Goal: Entertainment & Leisure: Consume media (video, audio)

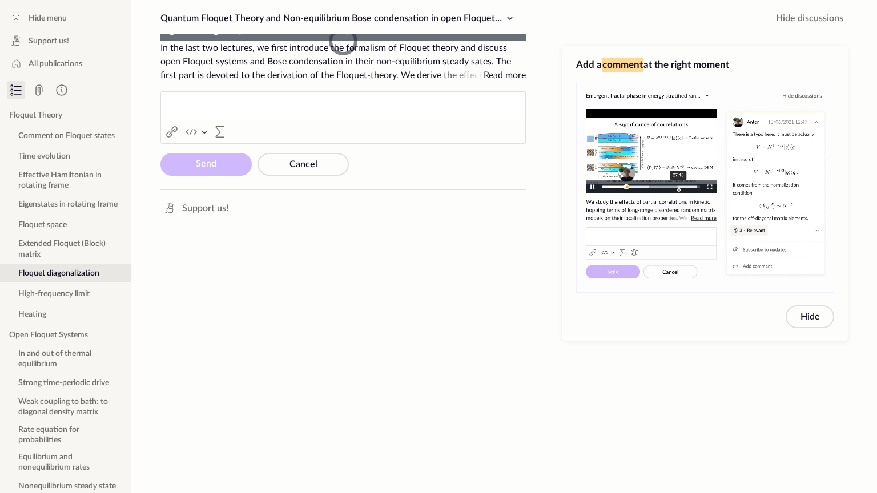
click at [165, 37] on img "Video Player" at bounding box center [171, 29] width 13 height 13
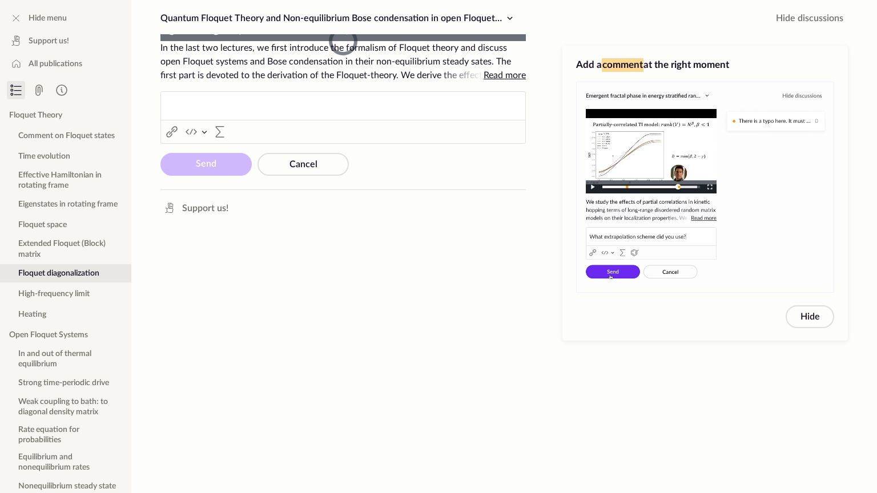
click at [165, 37] on img "Video Player" at bounding box center [171, 29] width 13 height 13
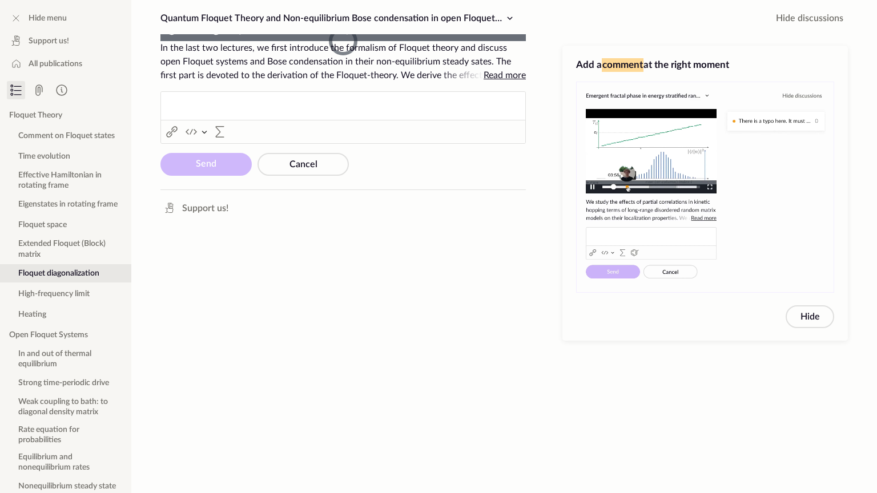
click at [165, 37] on img "Video Player" at bounding box center [171, 29] width 13 height 13
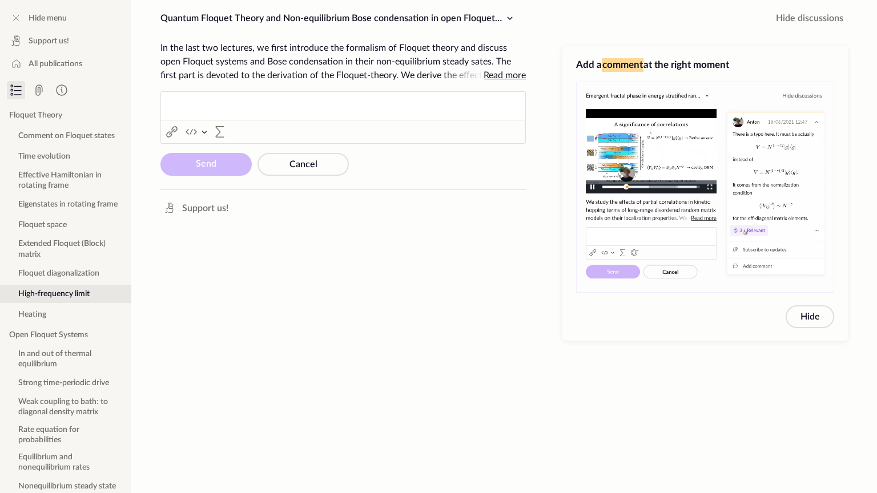
click at [160, 19] on button "Video Player" at bounding box center [171, 30] width 22 height 22
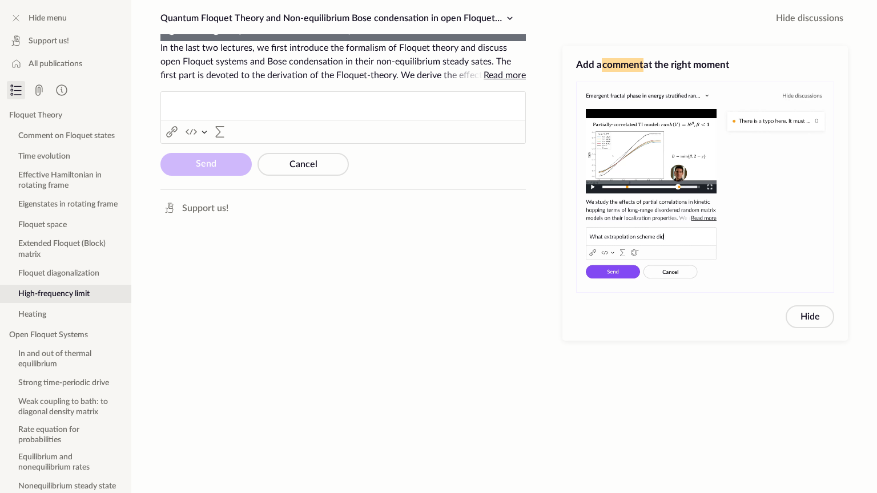
drag, startPoint x: 339, startPoint y: 365, endPoint x: 186, endPoint y: 363, distance: 153.0
click at [186, 41] on video "To view this video please enable JavaScript, and consider upgrading to a web br…" at bounding box center [342, 41] width 365 height 0
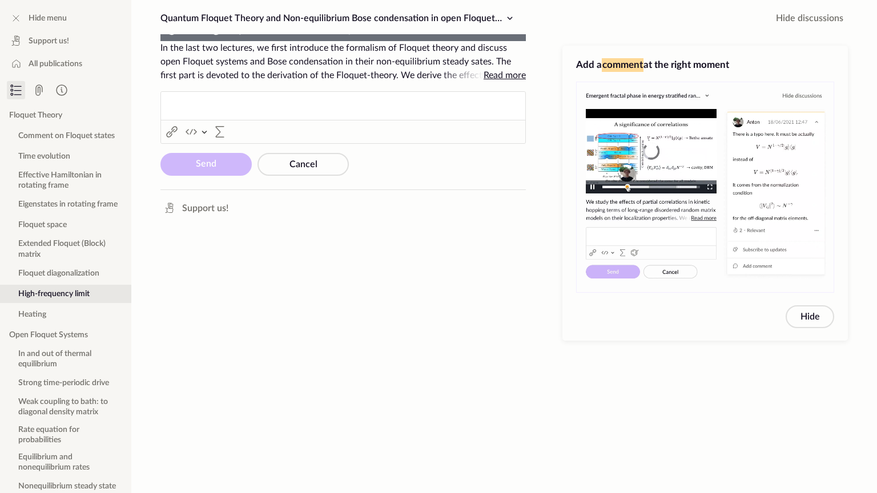
click at [186, 41] on video "To view this video please enable JavaScript, and consider upgrading to a web br…" at bounding box center [342, 41] width 365 height 0
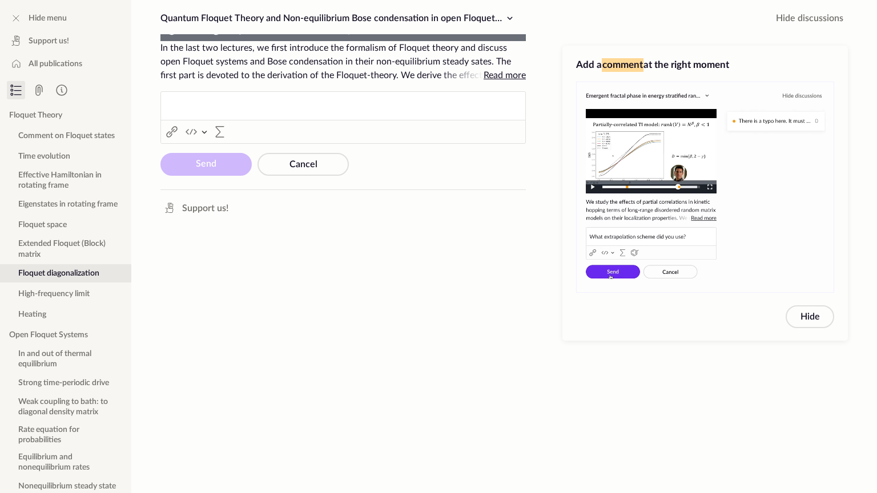
click at [234, 41] on video "To view this video please enable JavaScript, and consider upgrading to a web br…" at bounding box center [342, 41] width 365 height 0
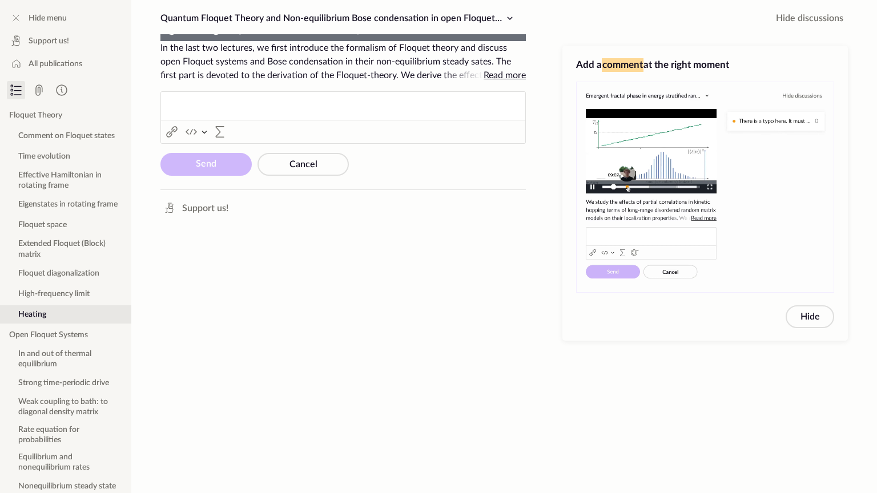
click at [345, 41] on video "To view this video please enable JavaScript, and consider upgrading to a web br…" at bounding box center [342, 41] width 365 height 0
